Goal: Information Seeking & Learning: Check status

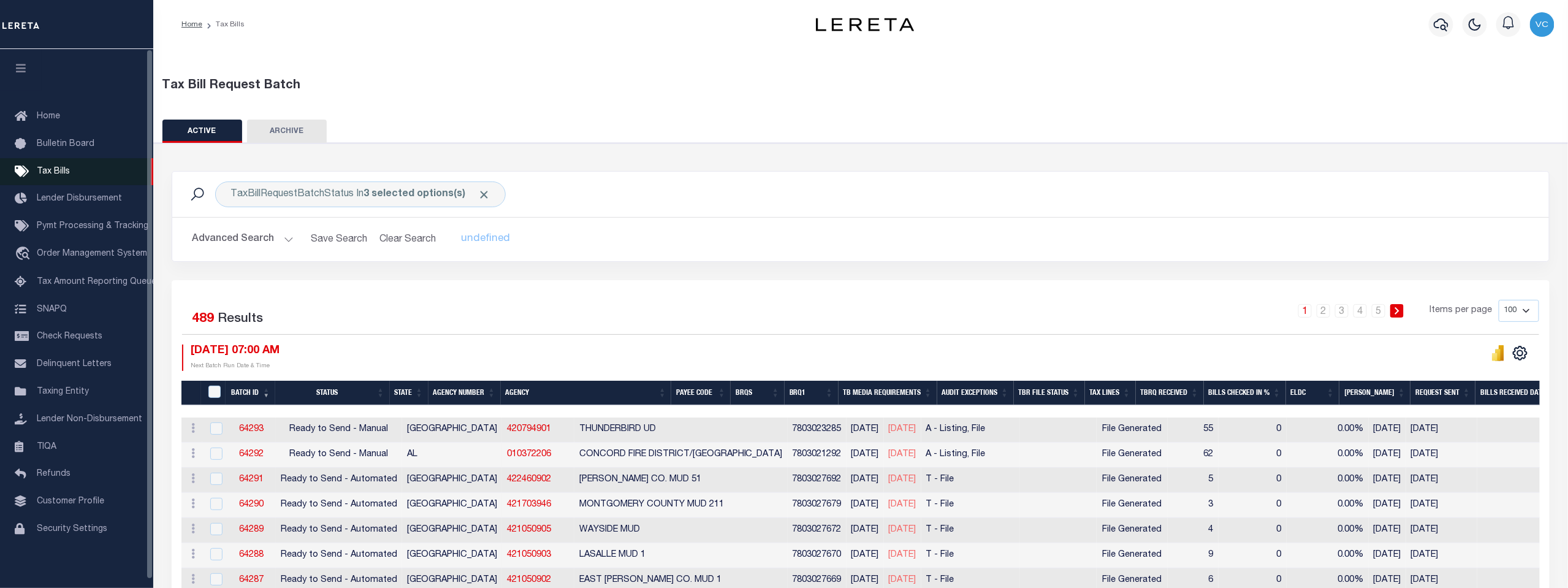
click at [47, 172] on span "Tax Bills" at bounding box center [53, 172] width 33 height 9
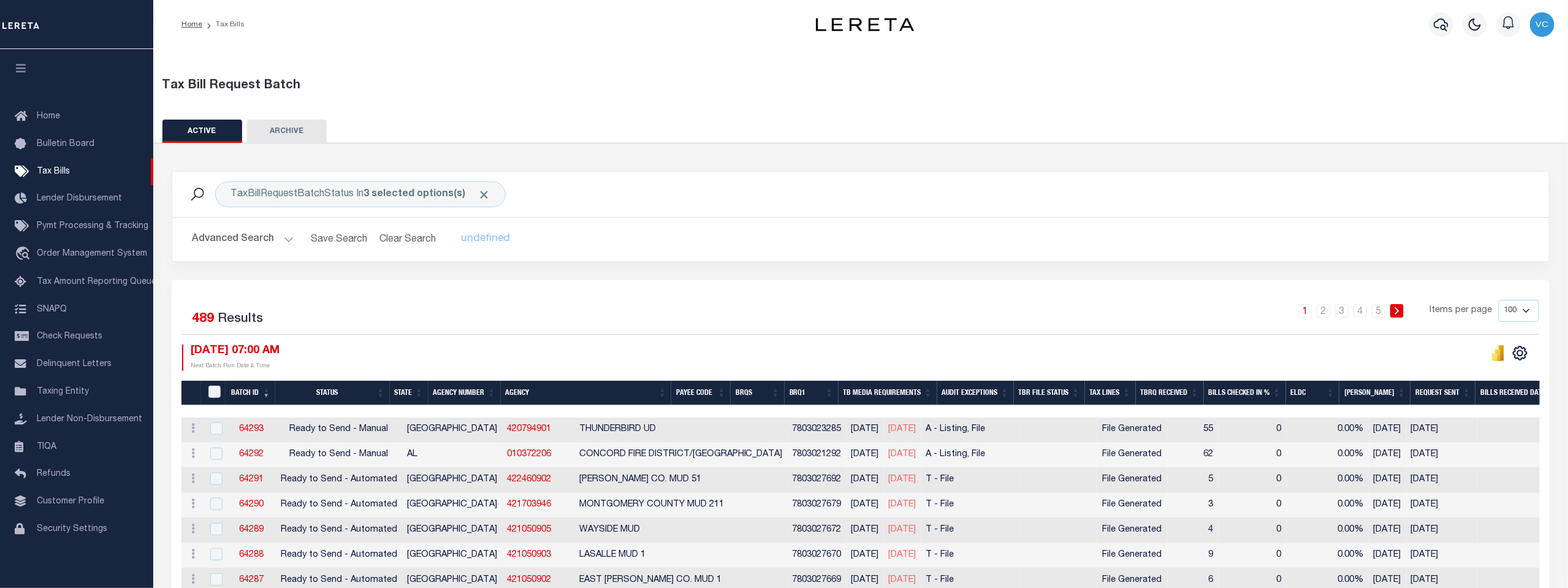
click at [464, 386] on th "Agency Number" at bounding box center [464, 393] width 72 height 26
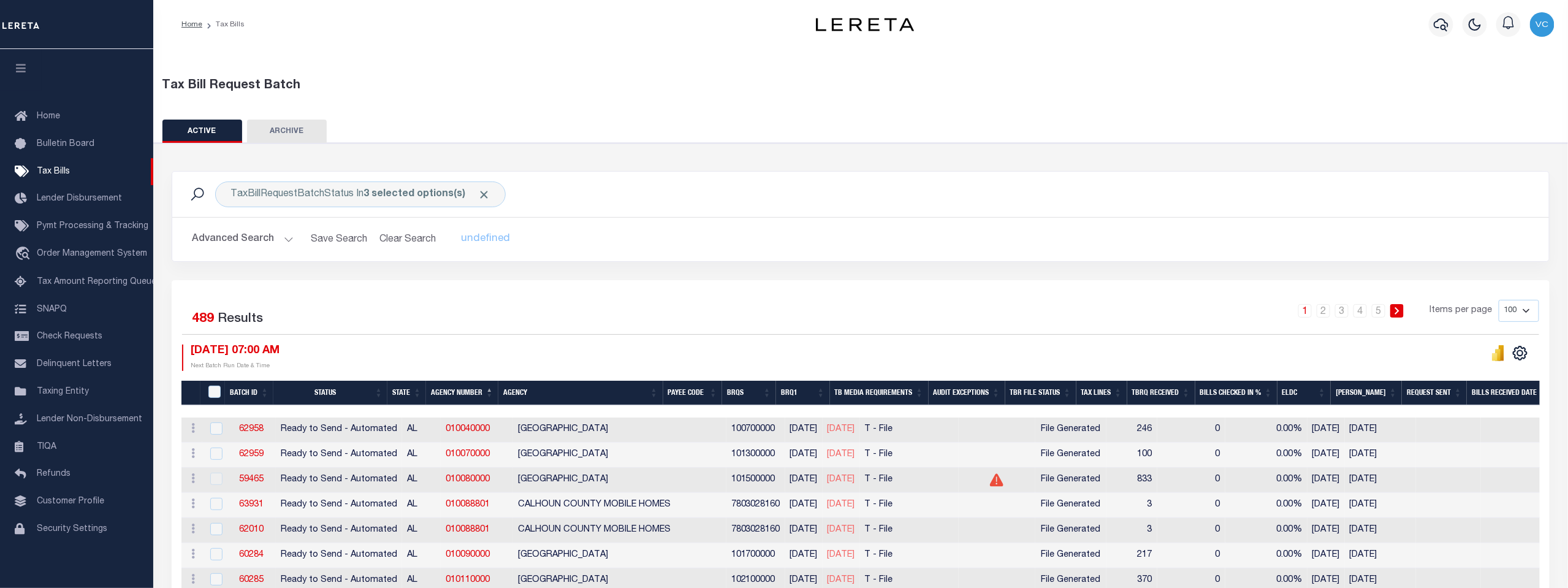
click at [1525, 307] on select "100 200 500 1000" at bounding box center [1519, 311] width 41 height 22
select select "500"
click at [1499, 300] on select "100 200 500 1000" at bounding box center [1519, 311] width 41 height 22
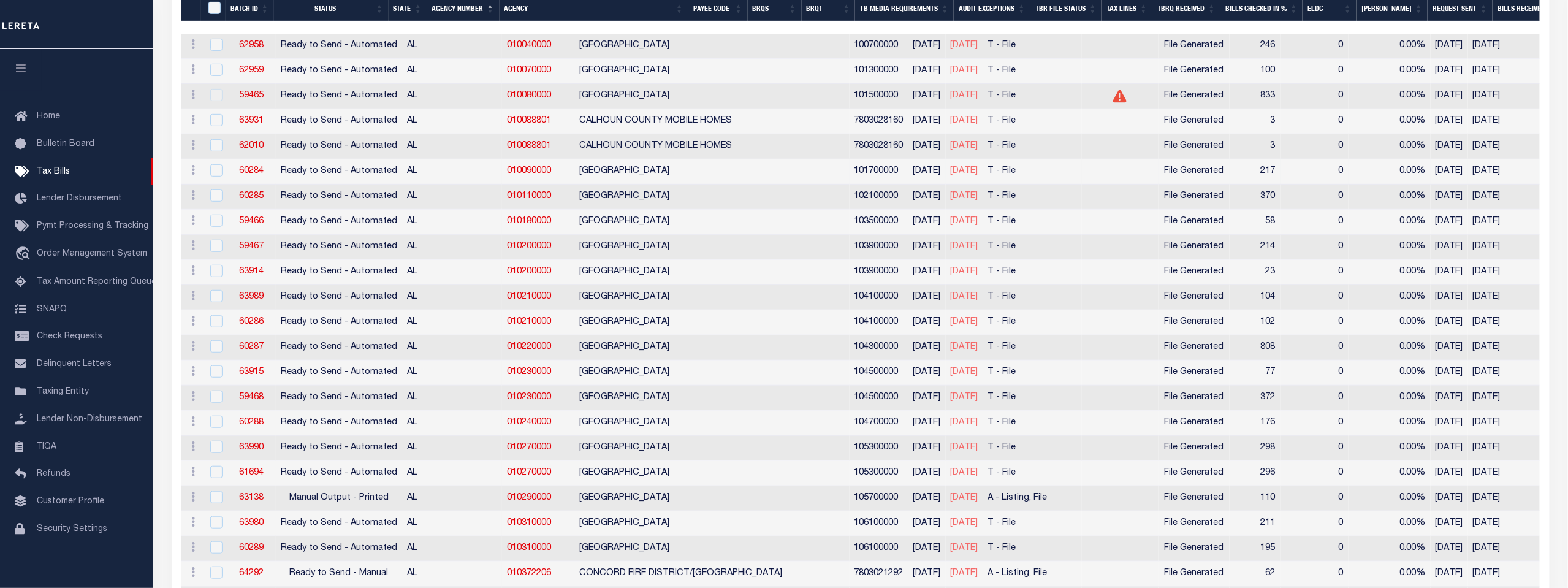
scroll to position [111, 0]
